Goal: Task Accomplishment & Management: Complete application form

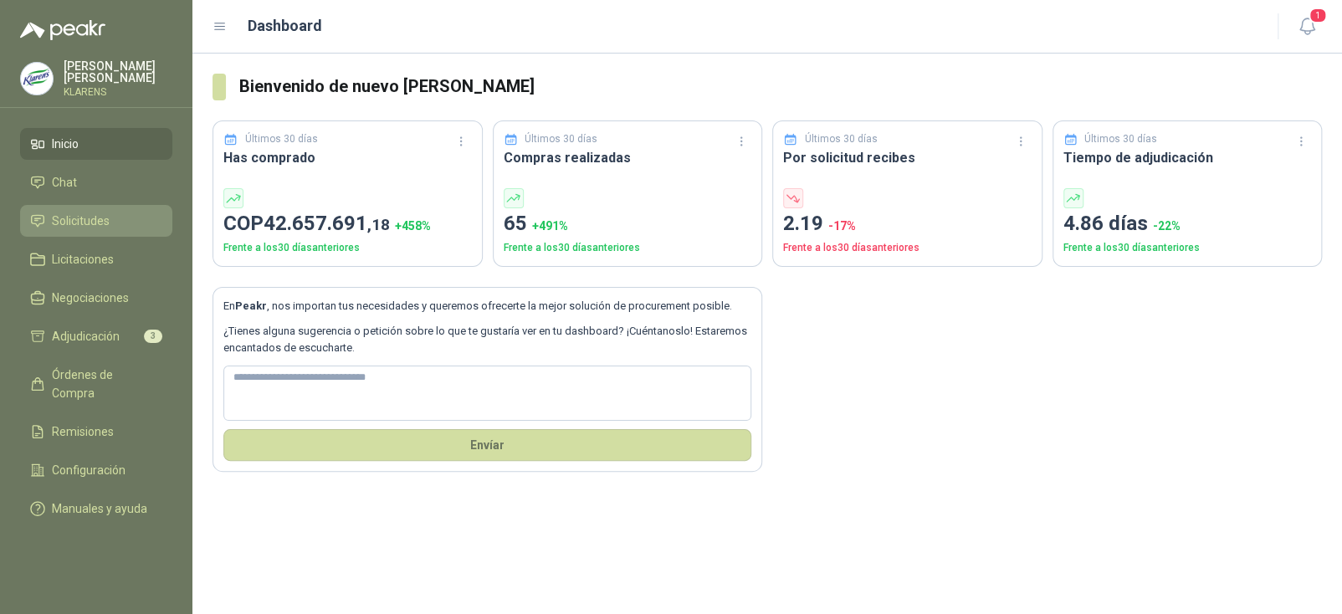
click at [87, 212] on span "Solicitudes" at bounding box center [81, 221] width 58 height 18
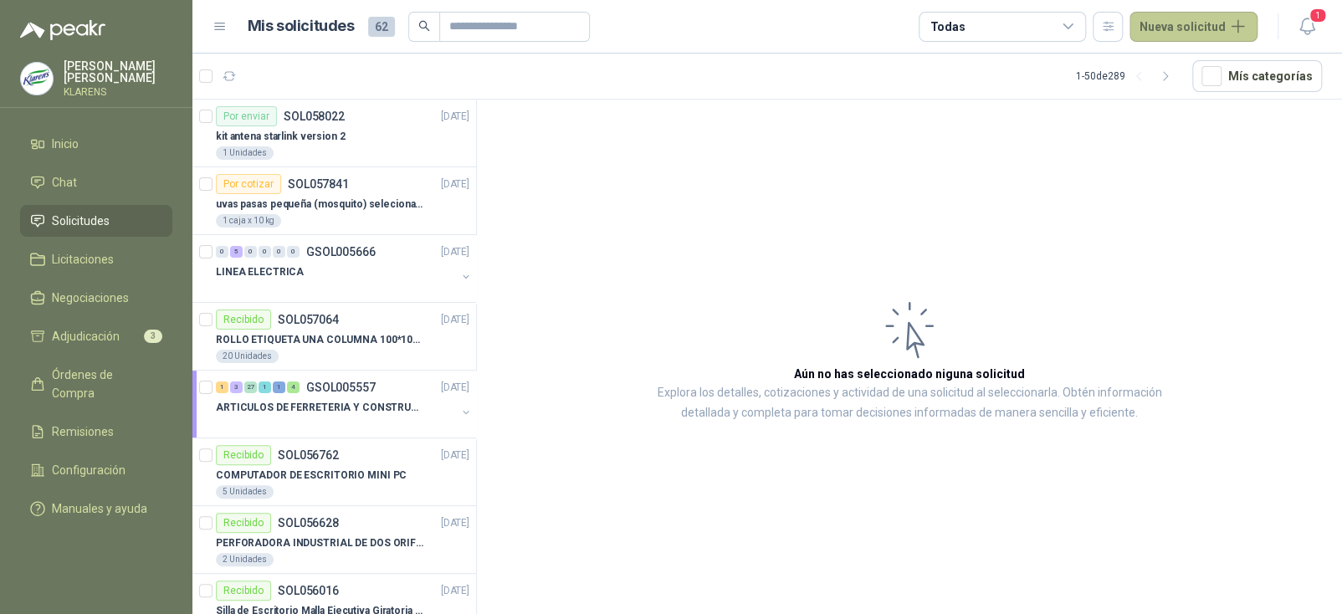
click at [1146, 29] on button "Nueva solicitud" at bounding box center [1193, 27] width 128 height 30
click at [1168, 65] on link "Solicitud" at bounding box center [1213, 67] width 142 height 29
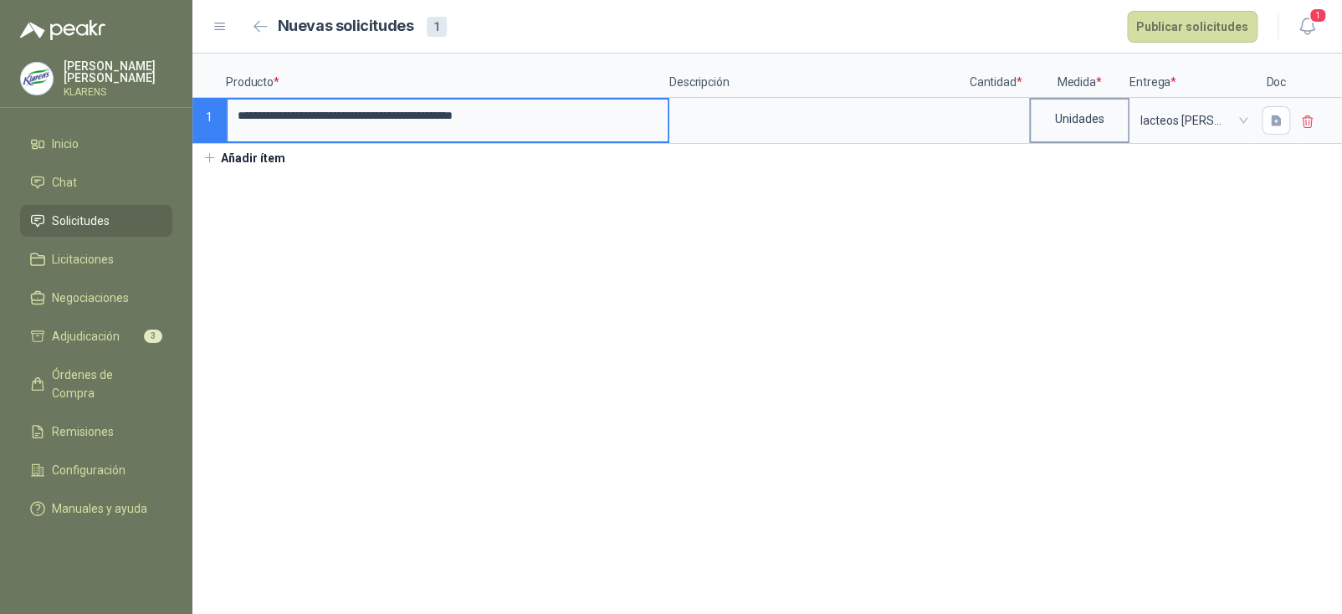
click at [1029, 110] on div "Unidades" at bounding box center [1079, 121] width 100 height 46
click at [993, 118] on input at bounding box center [996, 116] width 64 height 33
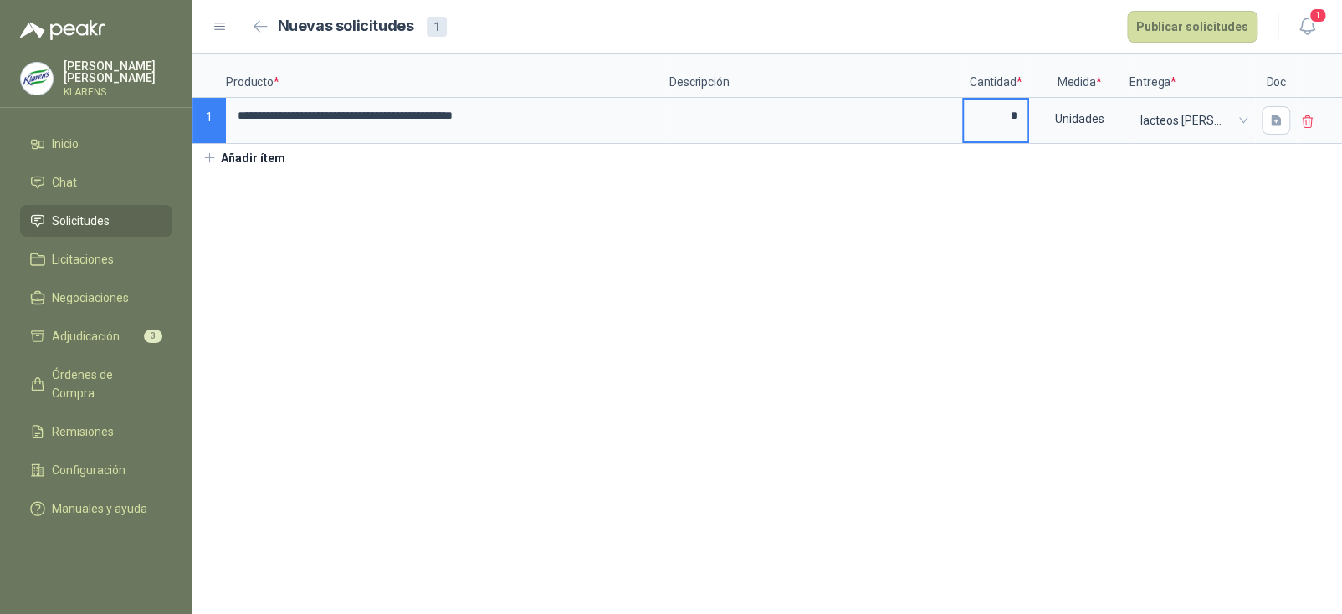
type input "*"
click at [1048, 205] on section "**********" at bounding box center [766, 334] width 1149 height 560
click at [1164, 24] on button "Publicar solicitudes" at bounding box center [1192, 27] width 131 height 32
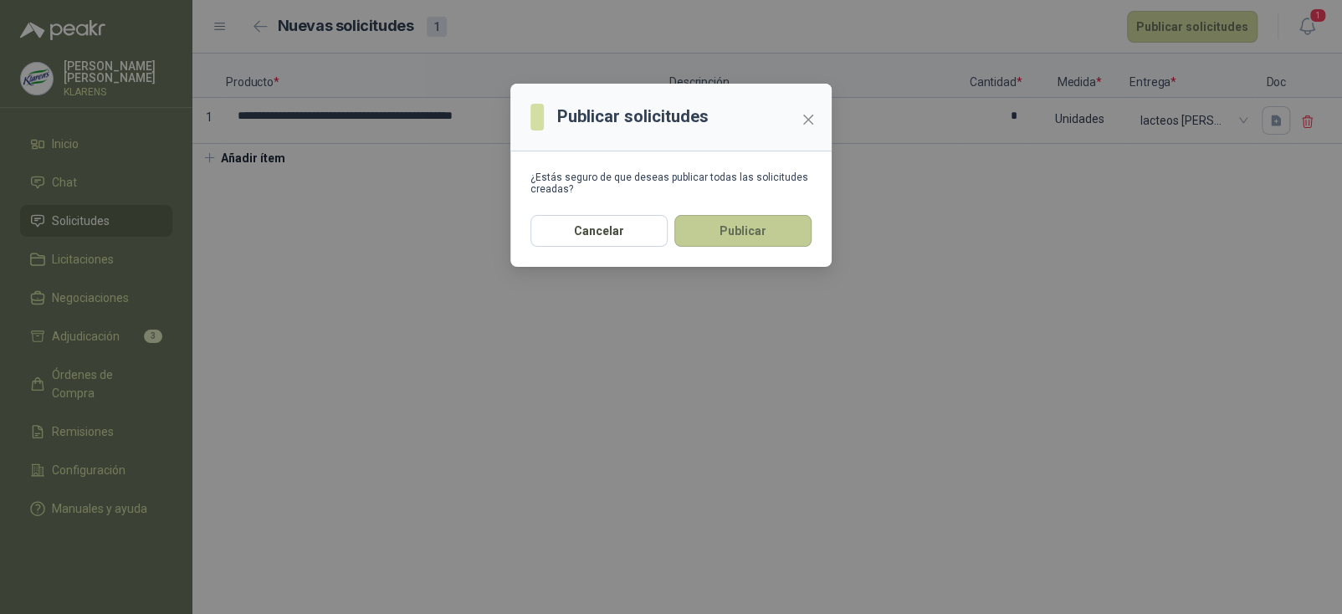
click at [761, 245] on button "Publicar" at bounding box center [742, 231] width 137 height 32
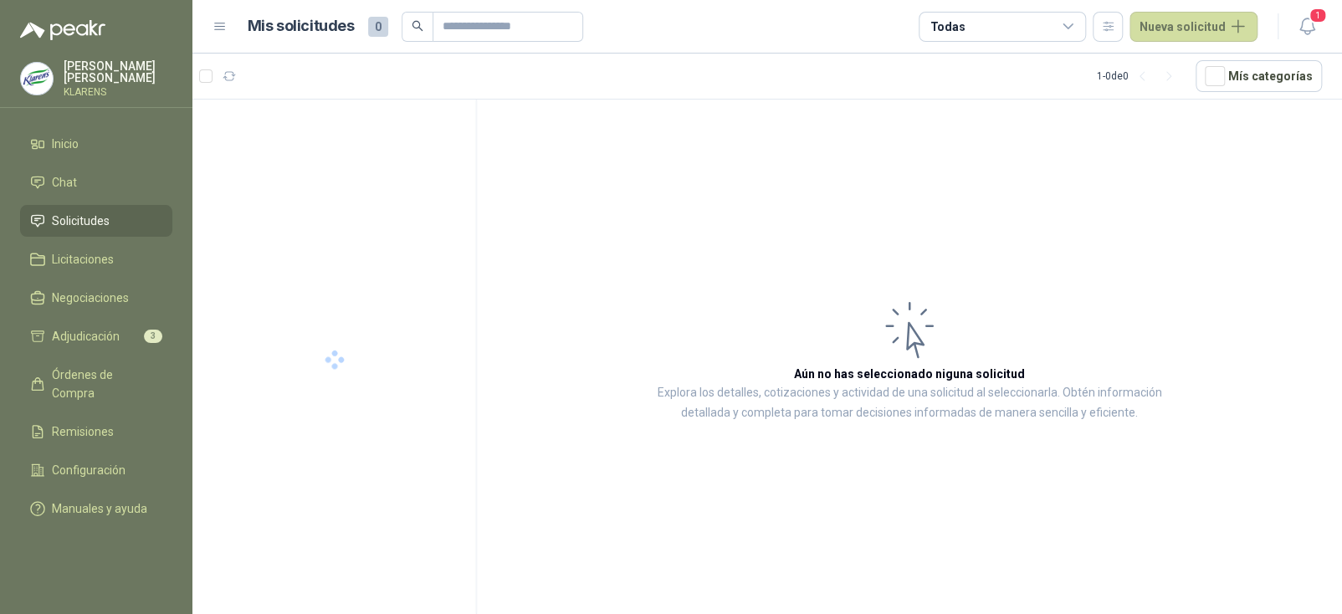
click at [110, 87] on p "KLARENS" at bounding box center [118, 92] width 109 height 10
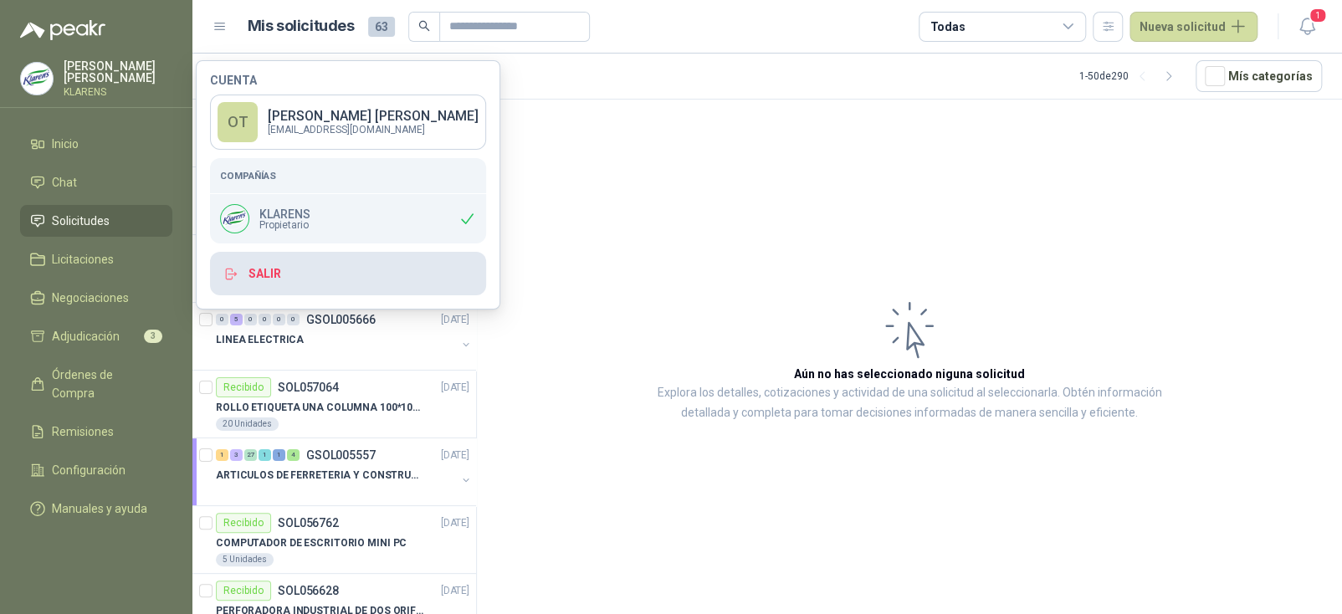
click at [258, 274] on button "Salir" at bounding box center [348, 274] width 276 height 44
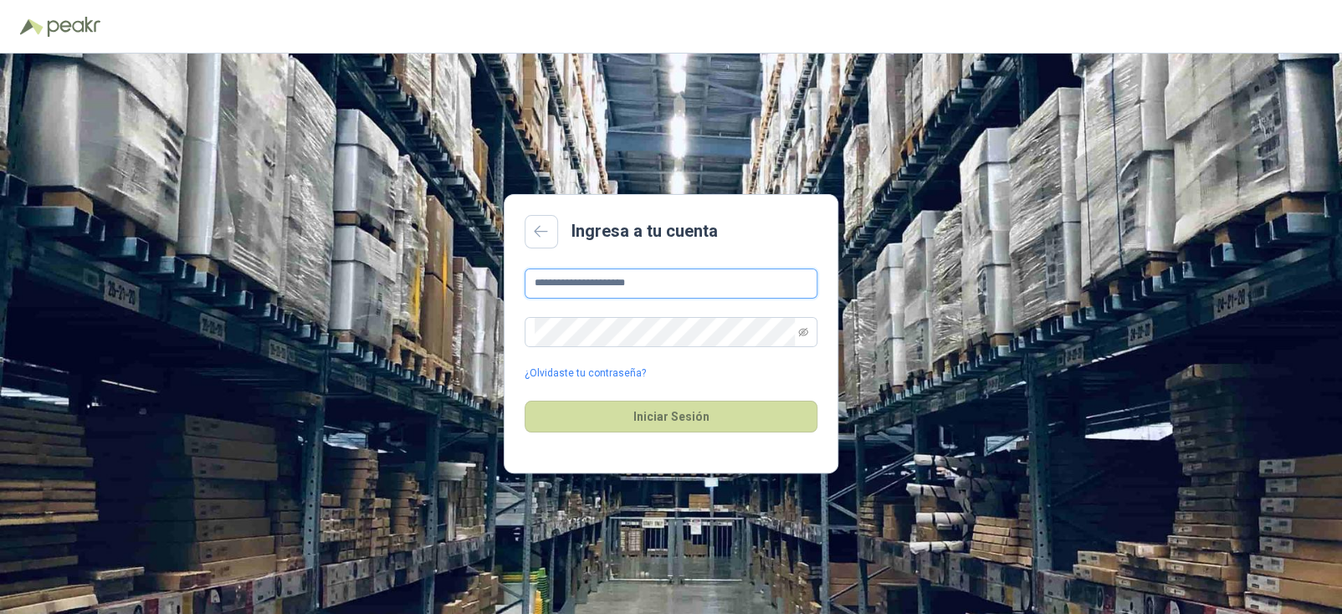
type input "**********"
